Goal: Navigation & Orientation: Find specific page/section

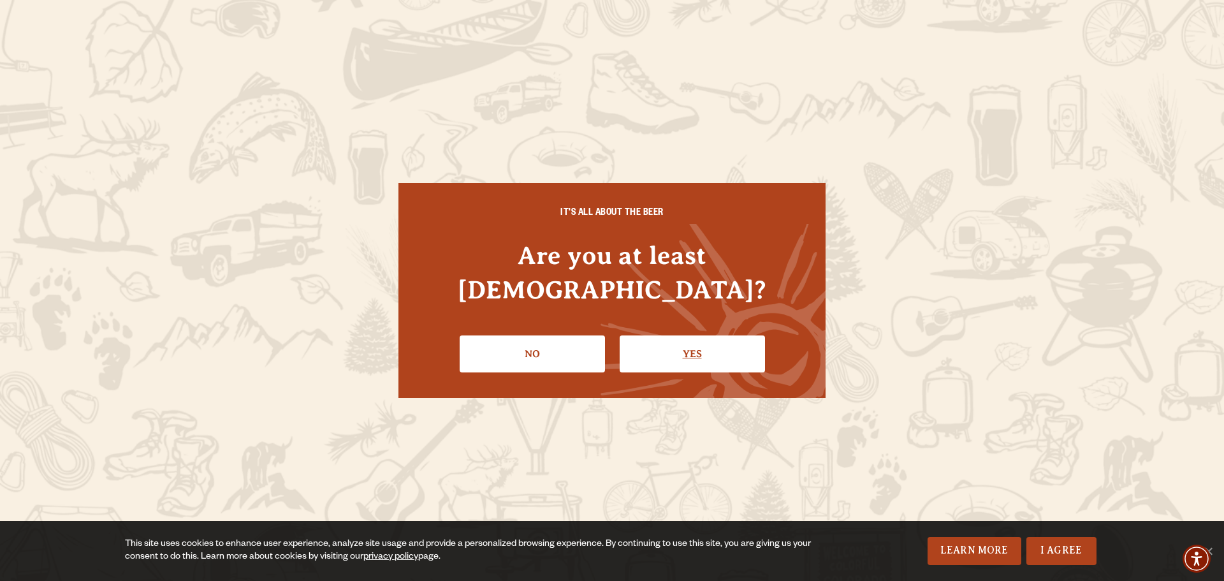
click at [720, 339] on link "Yes" at bounding box center [692, 353] width 145 height 37
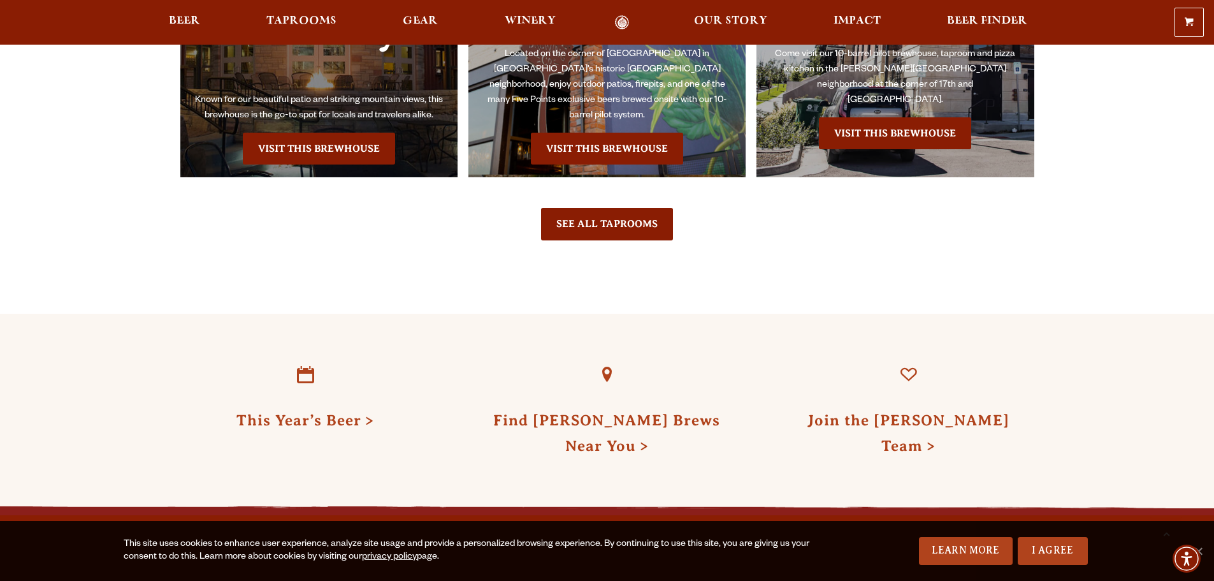
scroll to position [3188, 0]
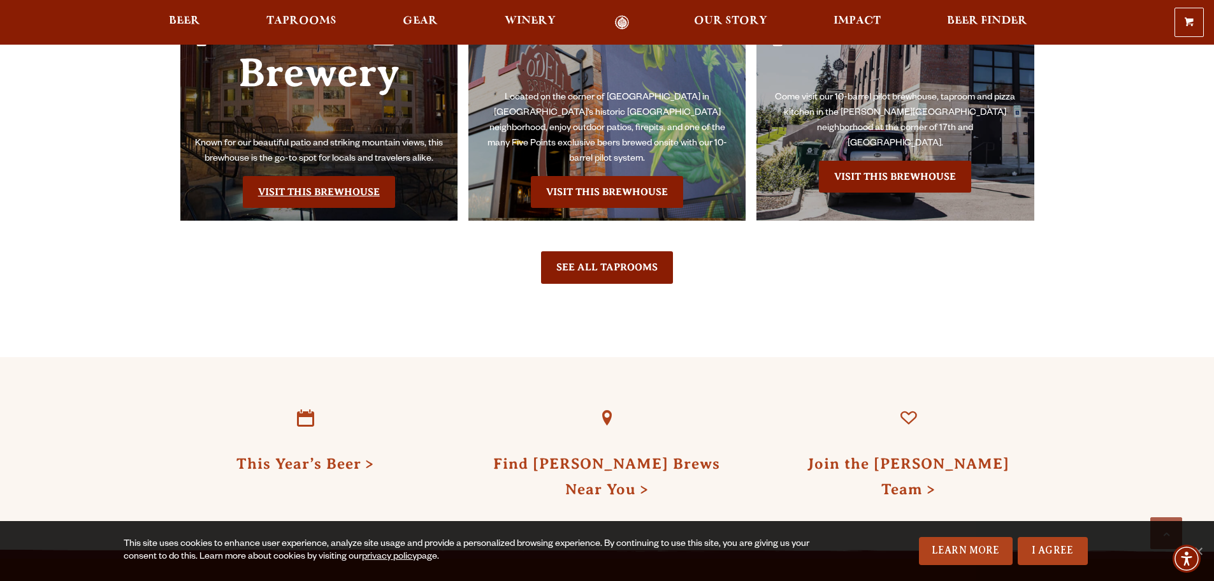
click at [303, 176] on link "Visit this Brewhouse" at bounding box center [319, 192] width 152 height 32
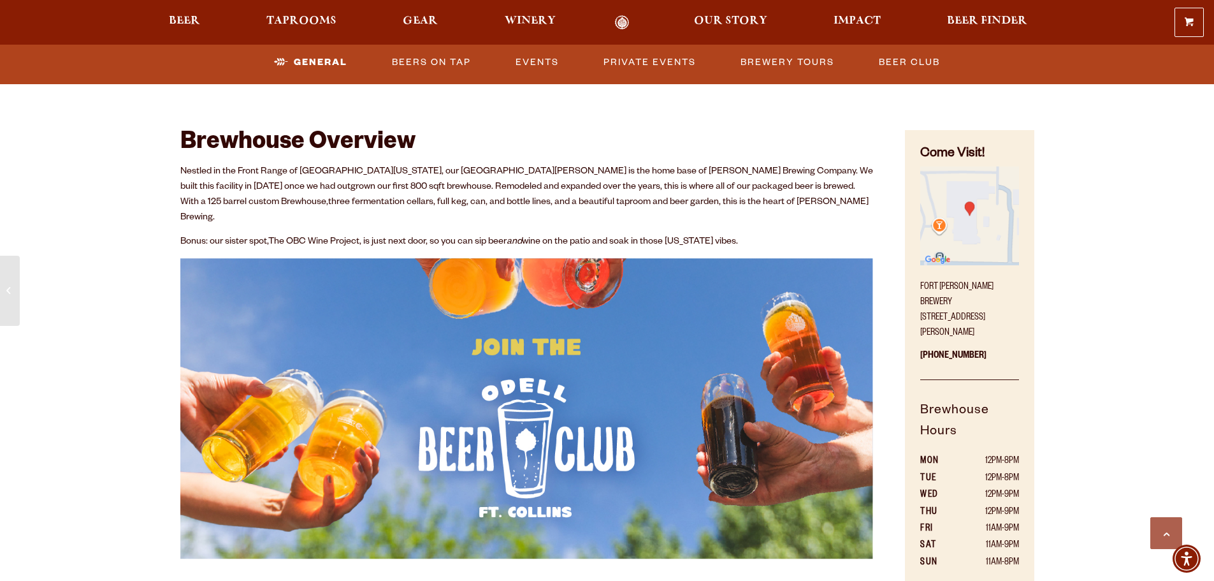
scroll to position [765, 0]
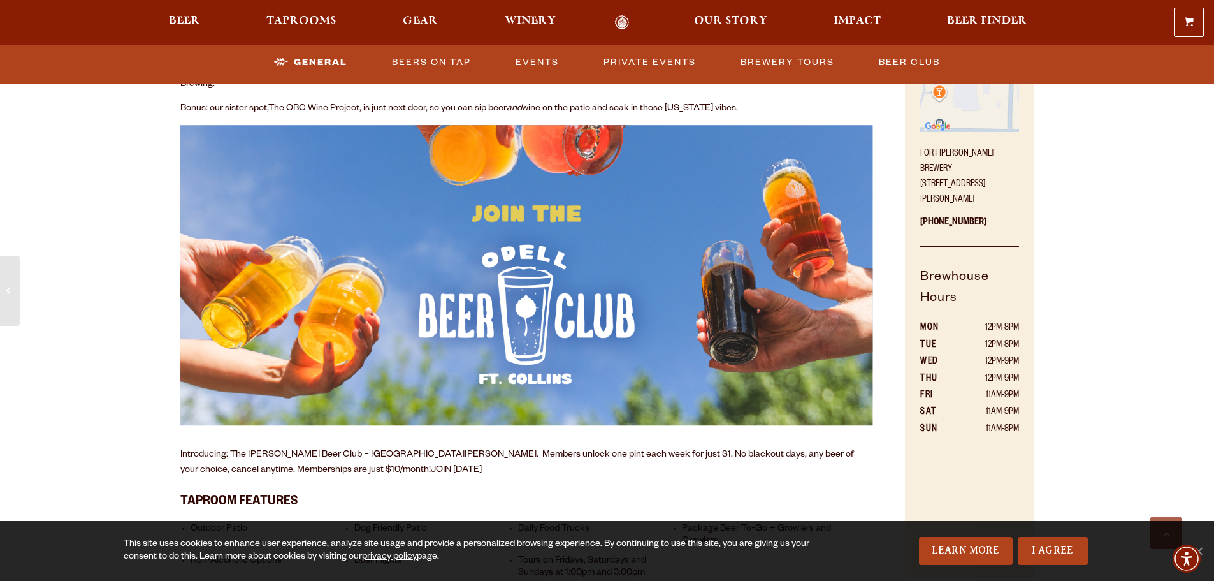
click at [785, 513] on ul "Outdoor Patio Dog Friendly Patio Daily Food Trucks Package Beer To-Go + Growler…" at bounding box center [527, 549] width 694 height 73
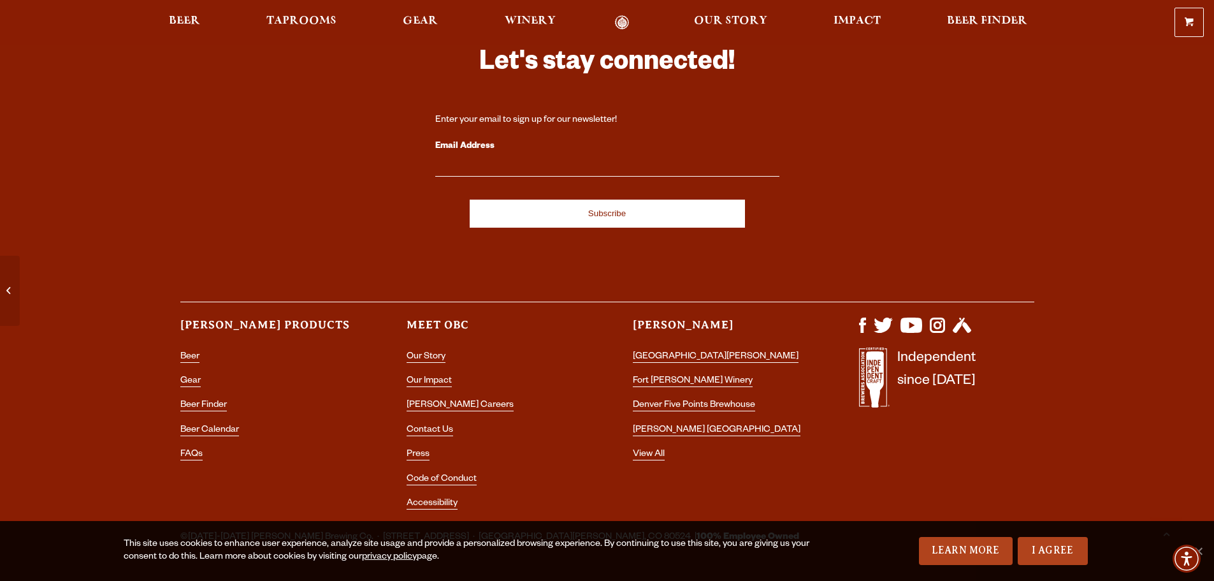
scroll to position [3703, 0]
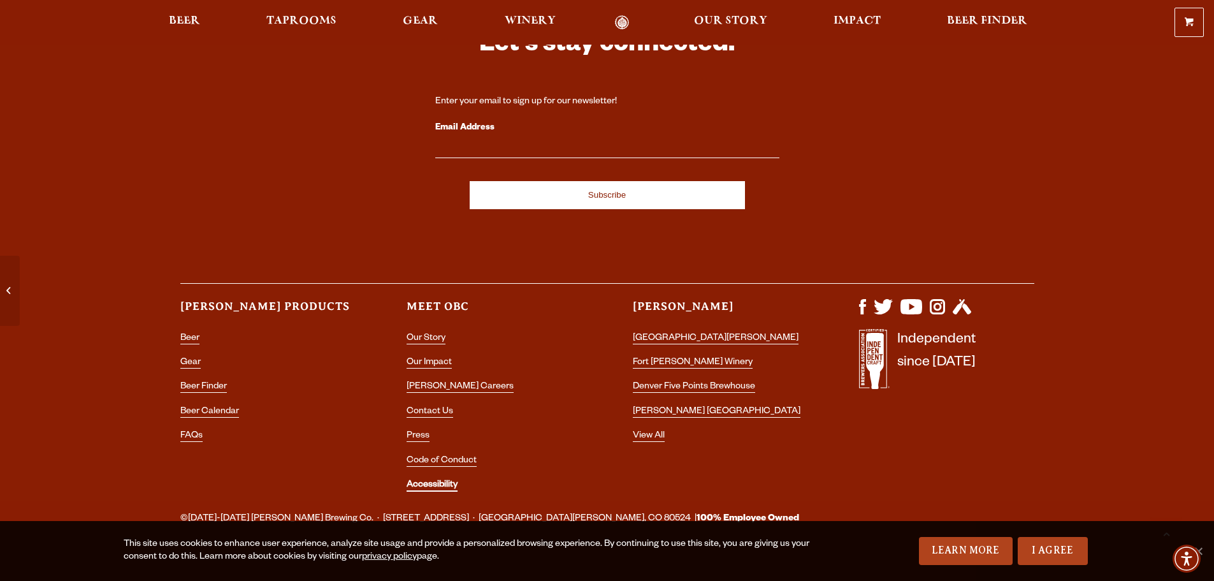
click at [444, 480] on link "Accessibility" at bounding box center [432, 485] width 51 height 11
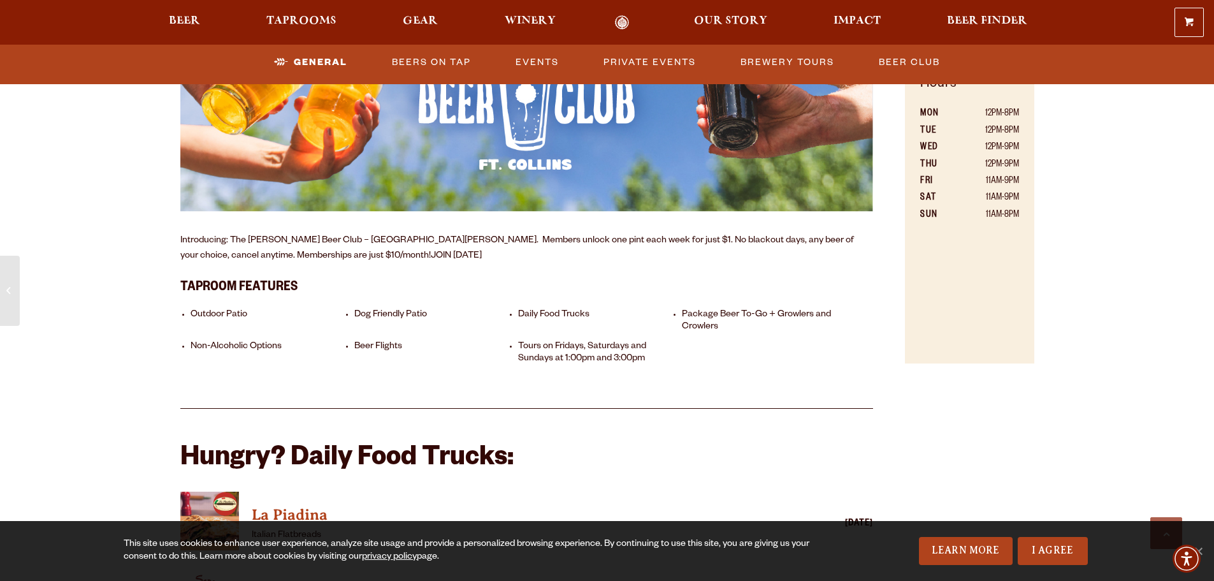
scroll to position [961, 0]
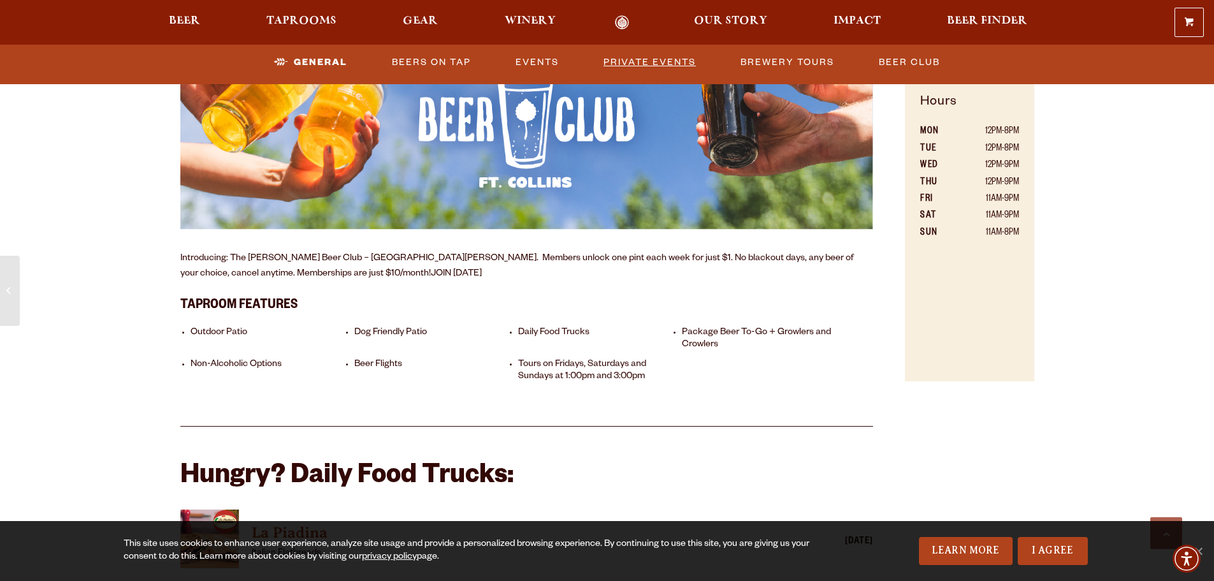
click at [666, 60] on link "Private Events" at bounding box center [650, 62] width 103 height 29
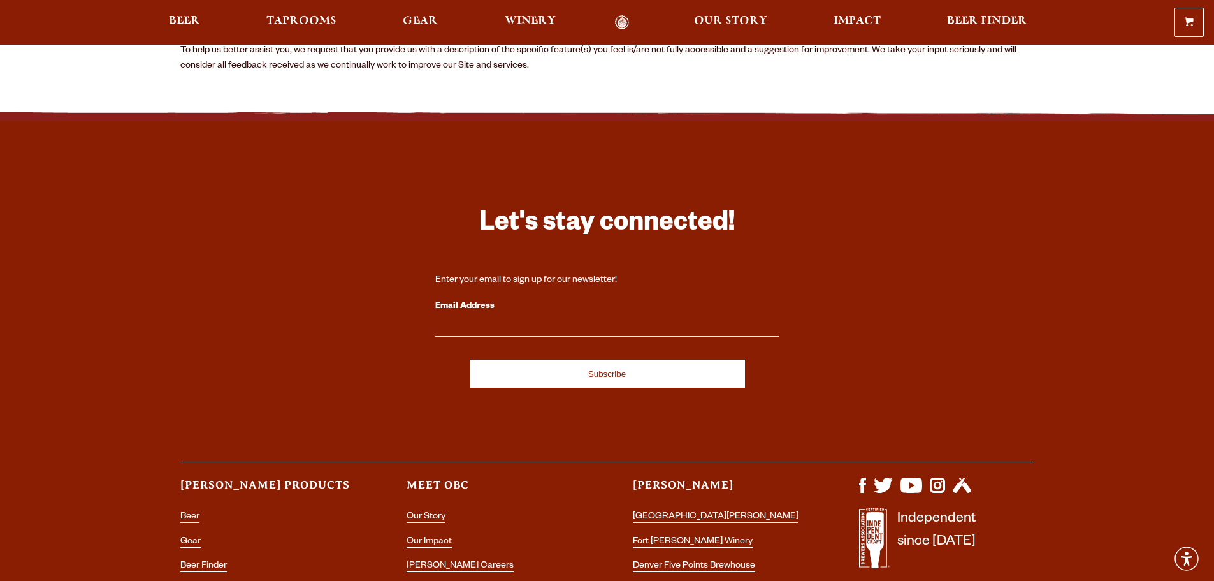
scroll to position [254, 0]
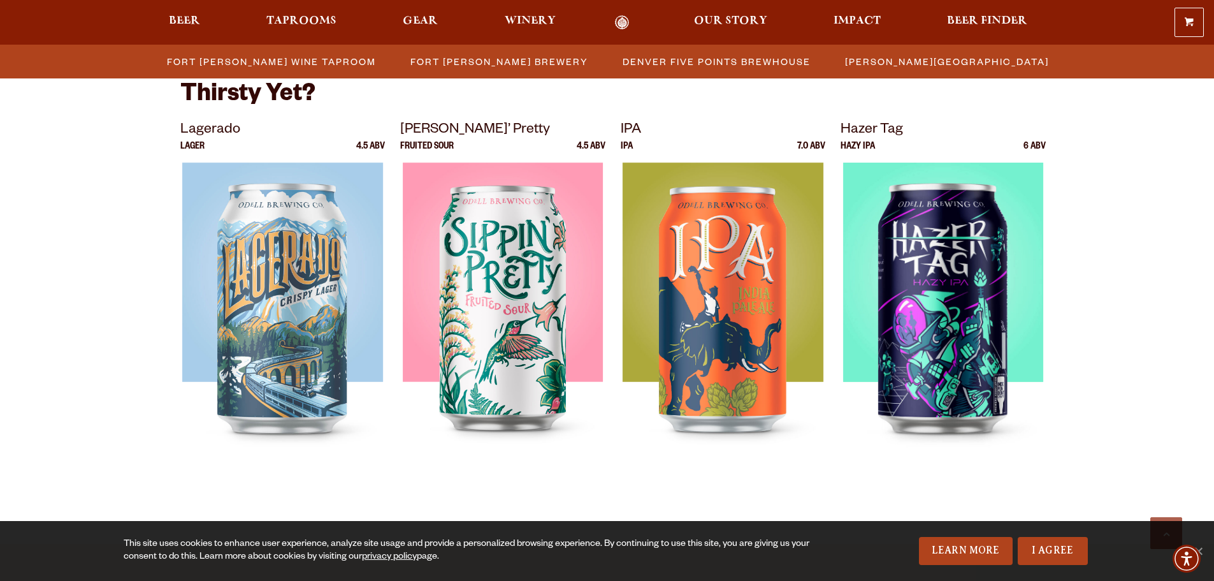
scroll to position [3042, 0]
